Goal: Task Accomplishment & Management: Complete application form

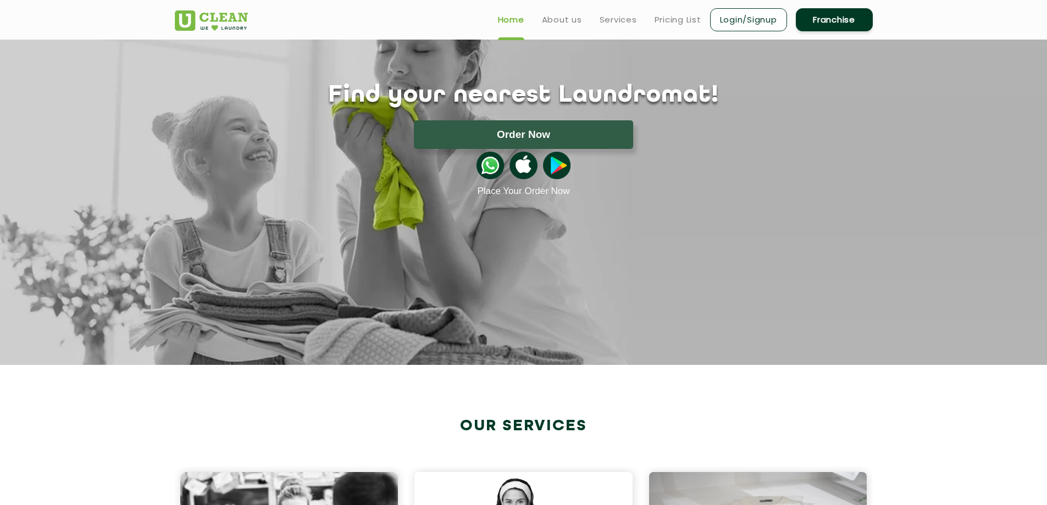
scroll to position [55, 0]
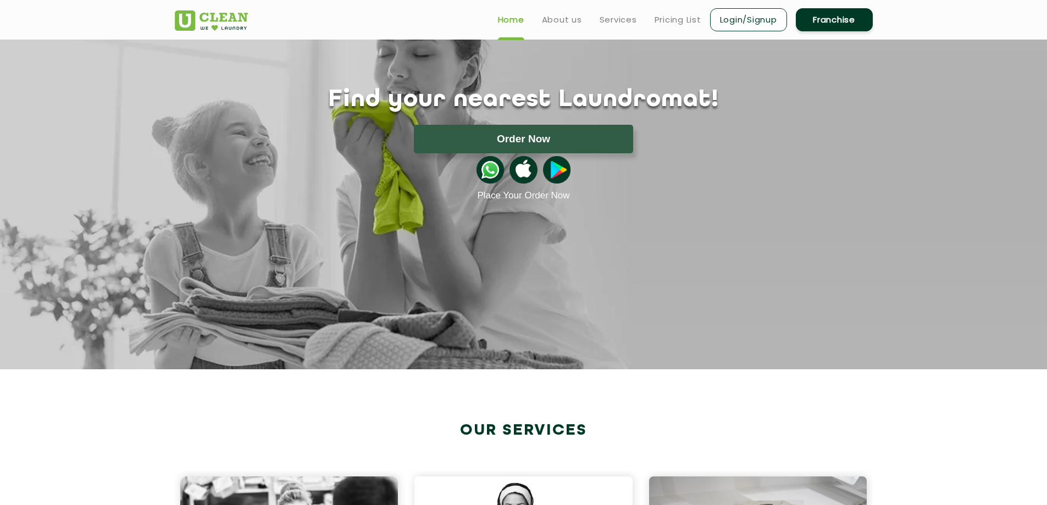
click at [830, 24] on link "Franchise" at bounding box center [834, 19] width 77 height 23
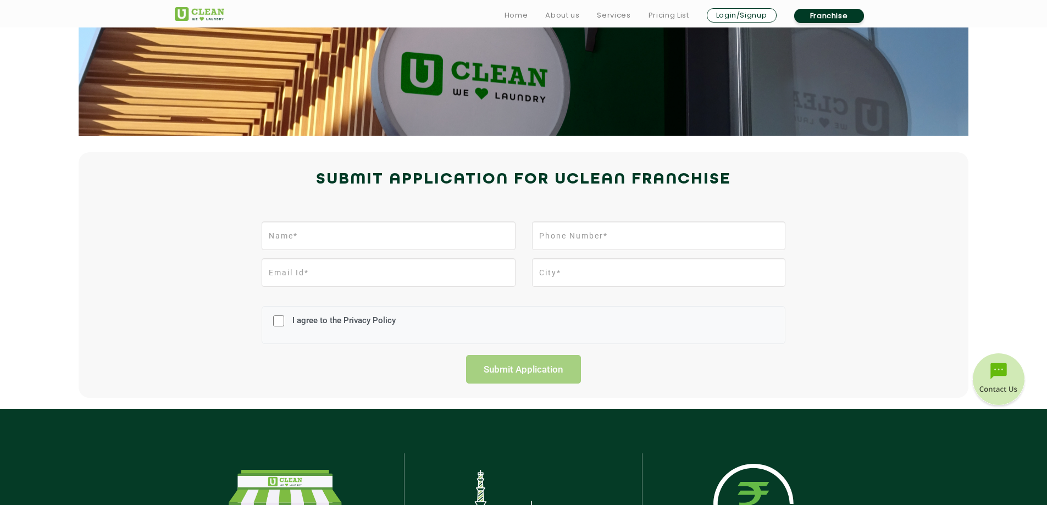
scroll to position [165, 0]
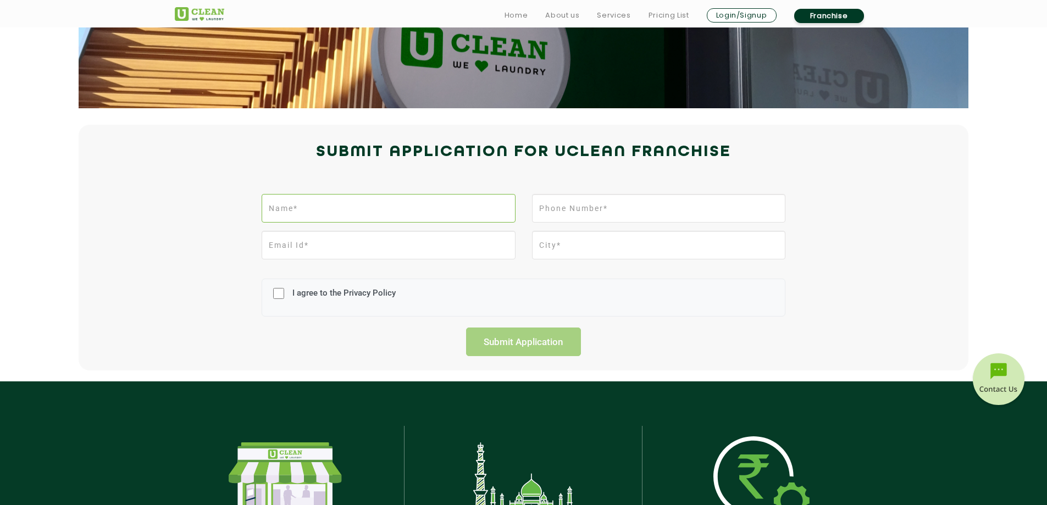
click at [358, 222] on input "text" at bounding box center [388, 208] width 253 height 29
type input "[PERSON_NAME]"
type input "9300959695"
type input "[EMAIL_ADDRESS][DOMAIN_NAME]"
type input "Chhindwara"
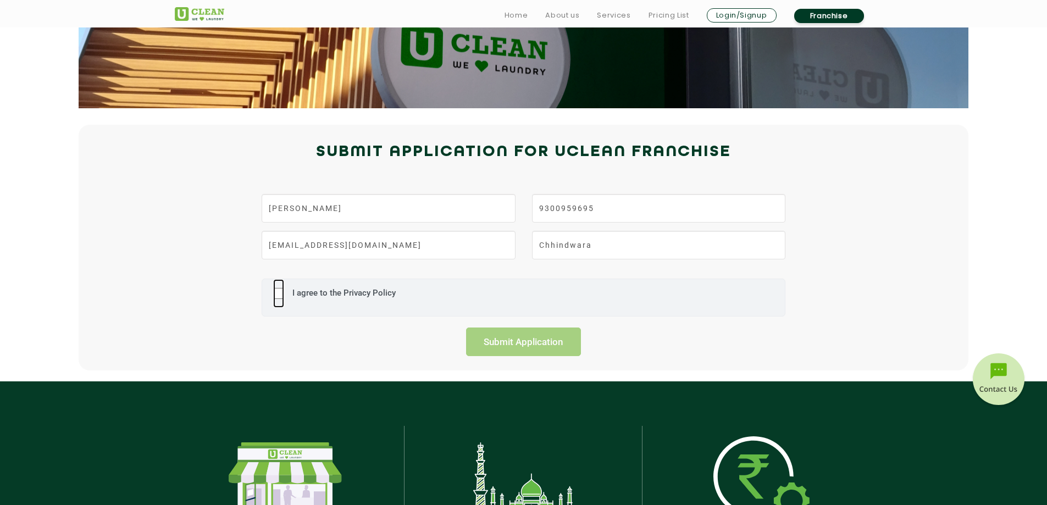
click at [282, 292] on input "I agree to the Privacy Policy" at bounding box center [278, 293] width 11 height 29
checkbox input "true"
click at [512, 342] on input "Submit Application" at bounding box center [523, 341] width 115 height 29
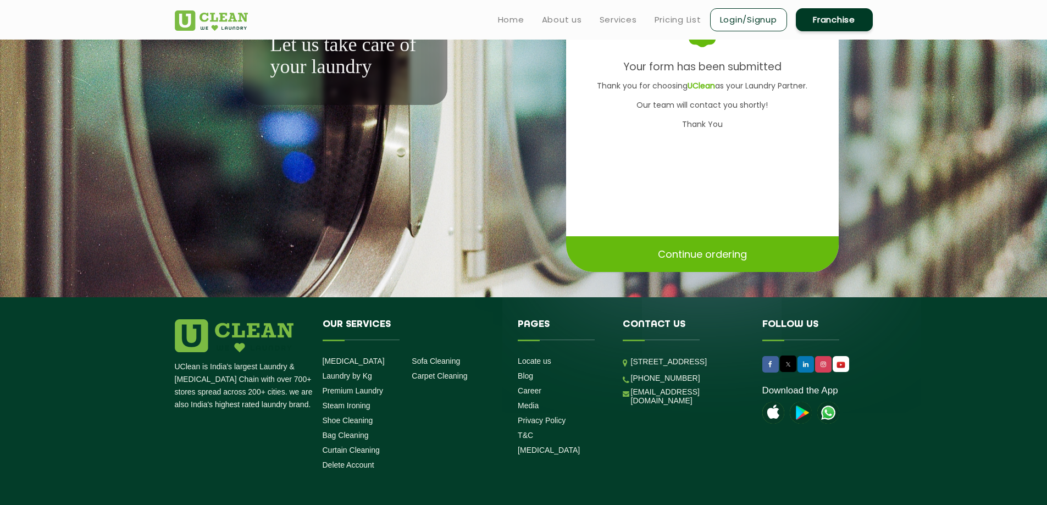
scroll to position [37, 0]
